Goal: Task Accomplishment & Management: Use online tool/utility

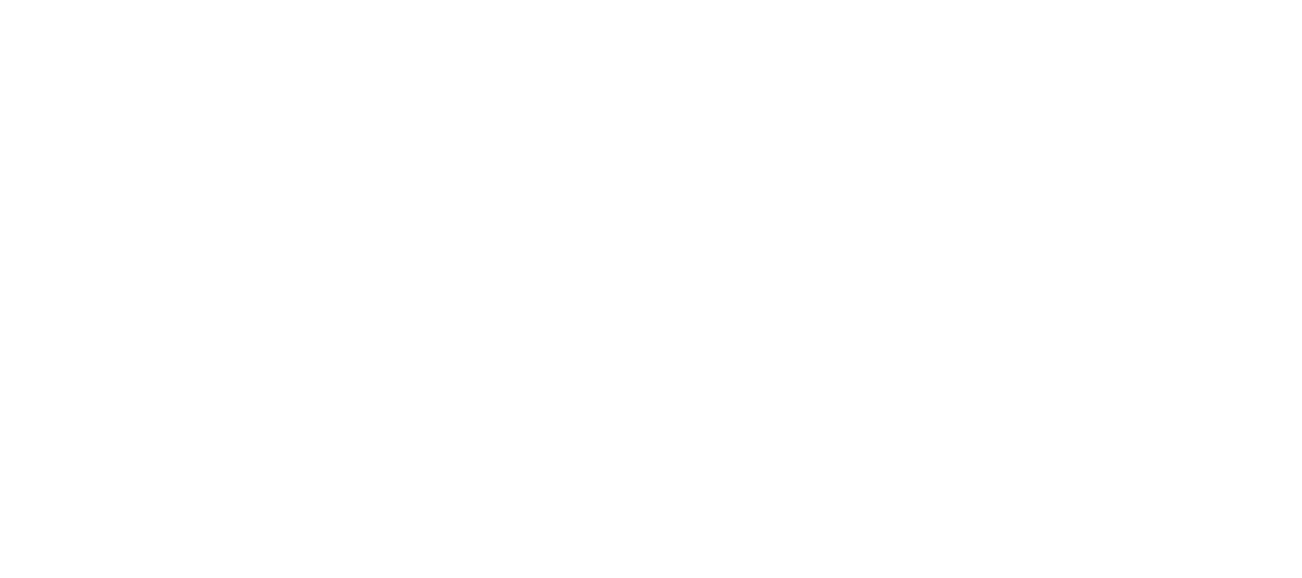
click at [54, 38] on icon at bounding box center [37, 389] width 59 height 762
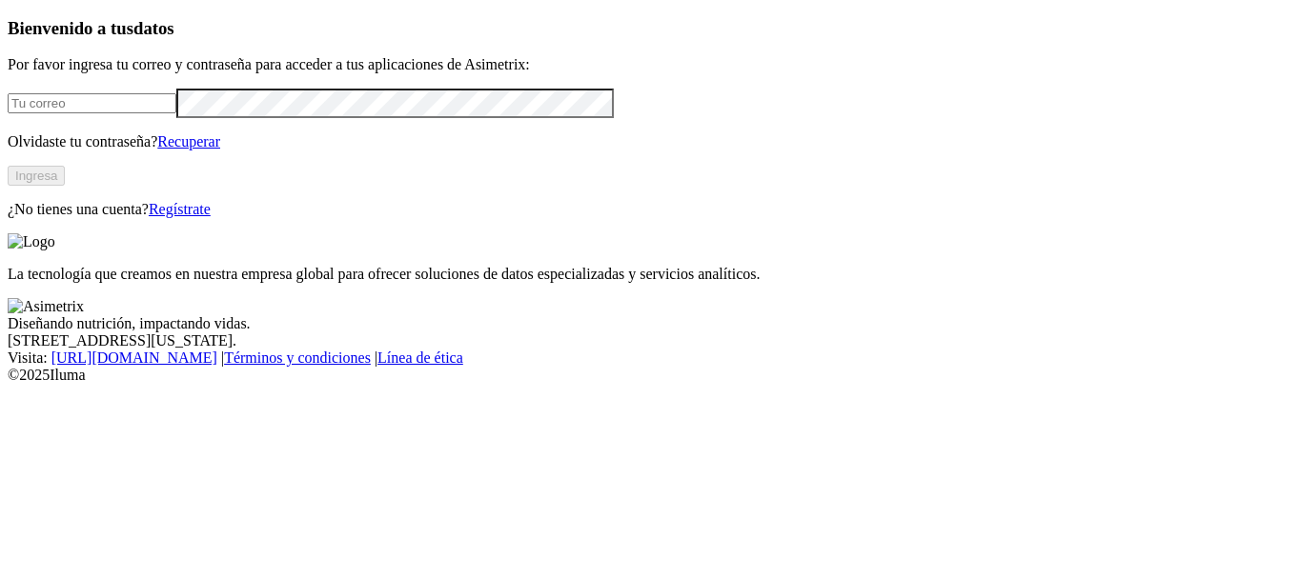
type input "[PERSON_NAME][EMAIL_ADDRESS][PERSON_NAME][DOMAIN_NAME]"
click at [65, 186] on button "Ingresa" at bounding box center [36, 176] width 57 height 20
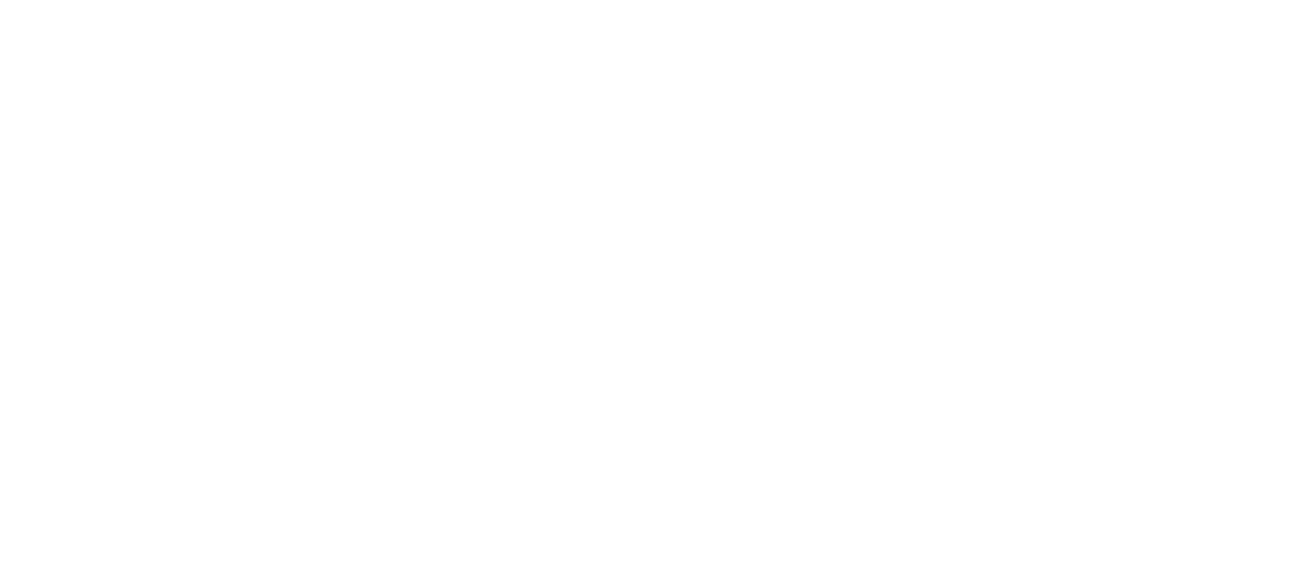
click at [44, 359] on icon at bounding box center [37, 388] width 59 height 59
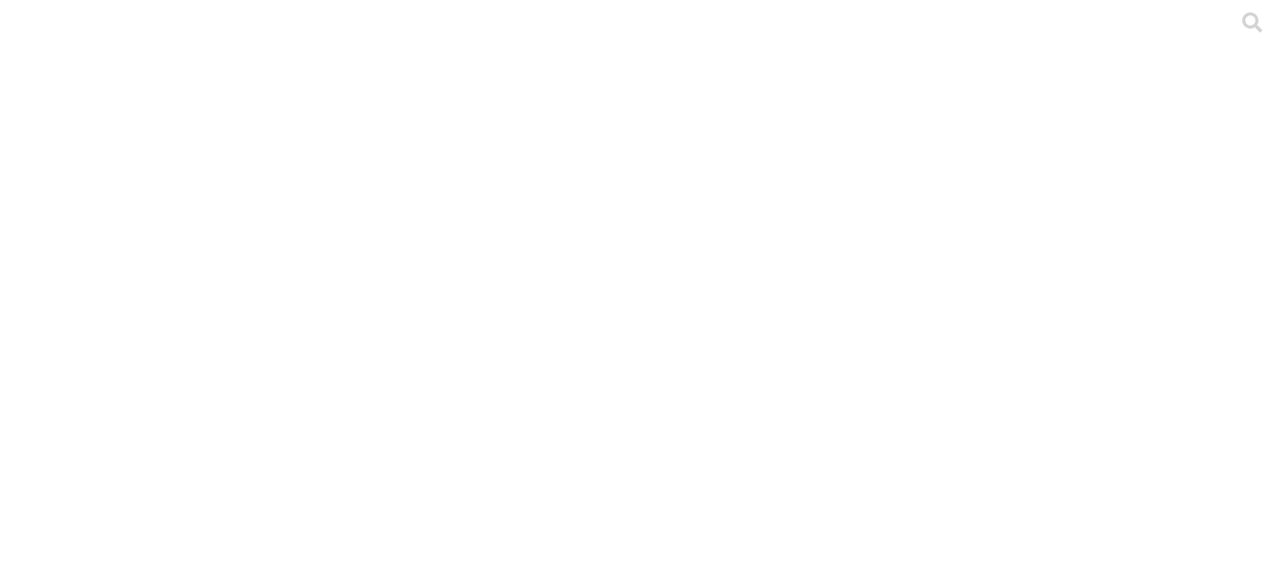
scroll to position [95, 0]
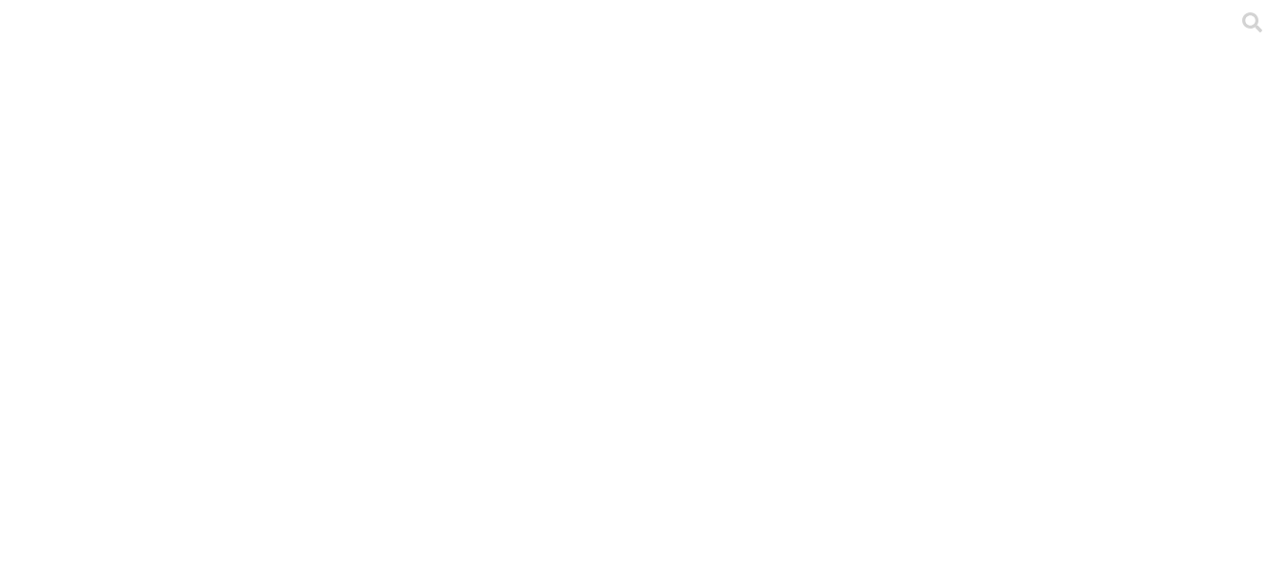
type input "ago"
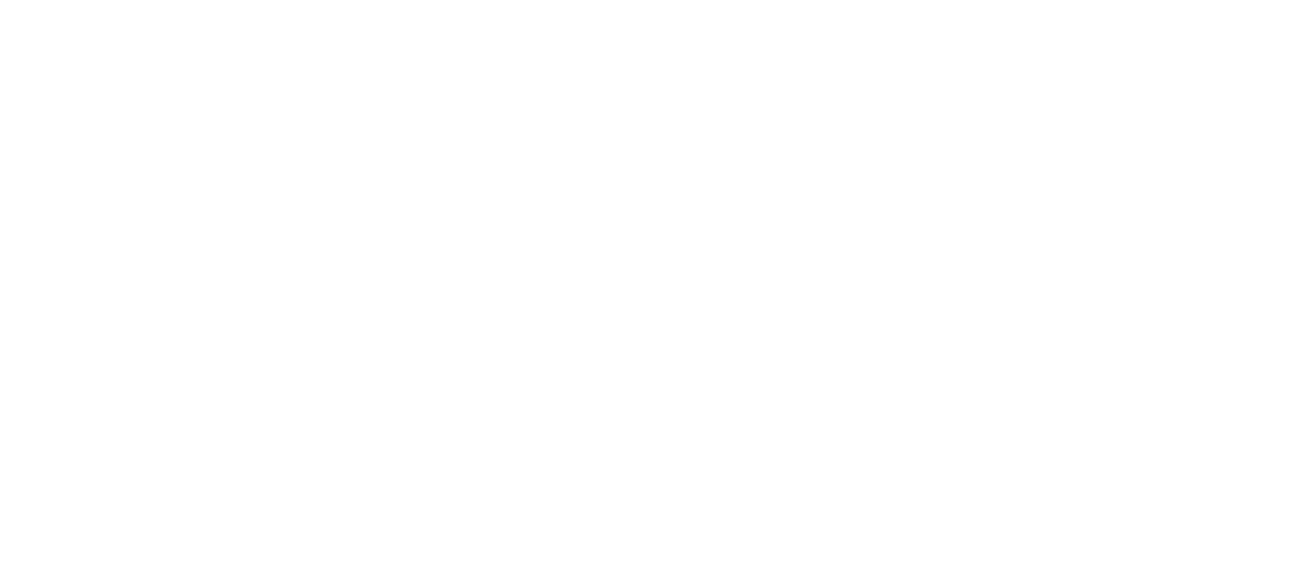
type input "ago"
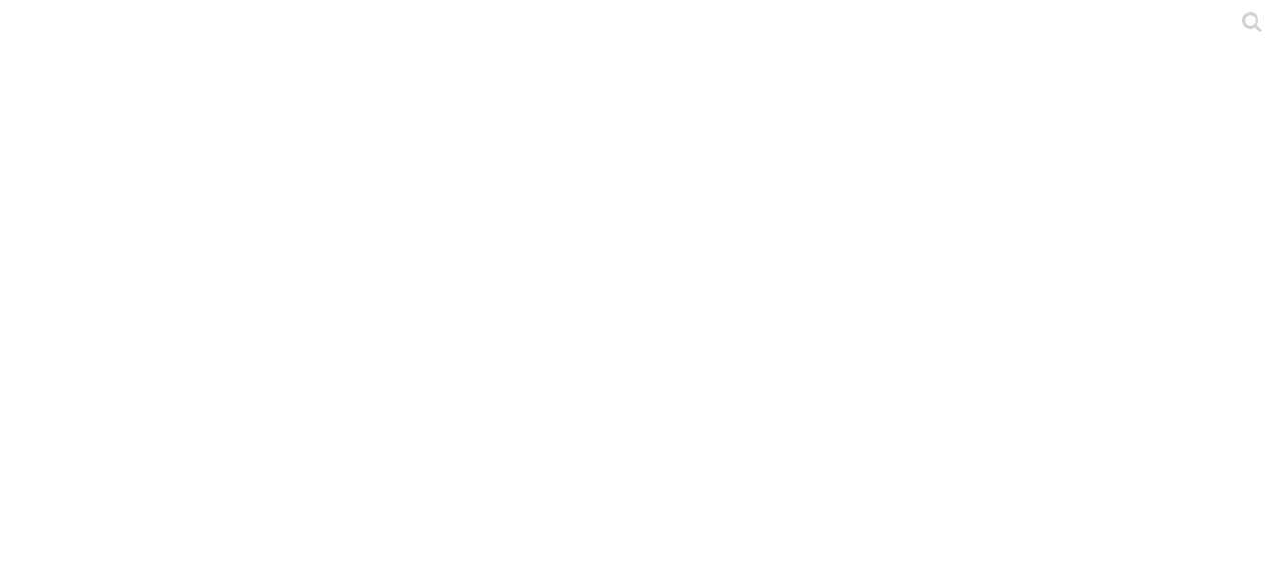
type input "ago"
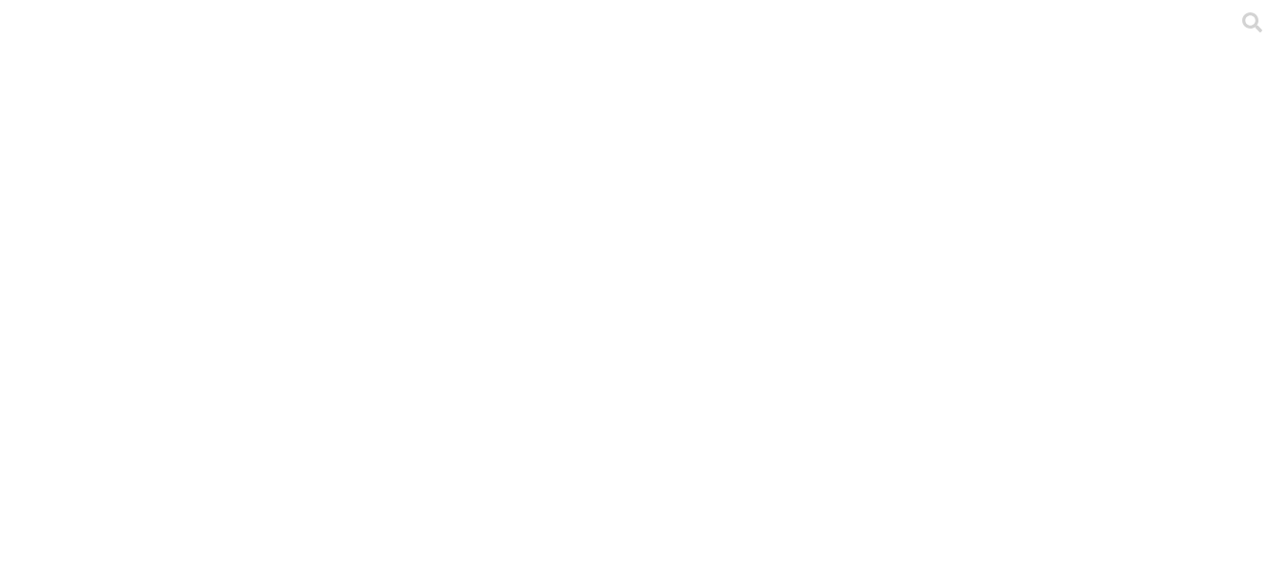
type input "ago"
